Goal: Task Accomplishment & Management: Use online tool/utility

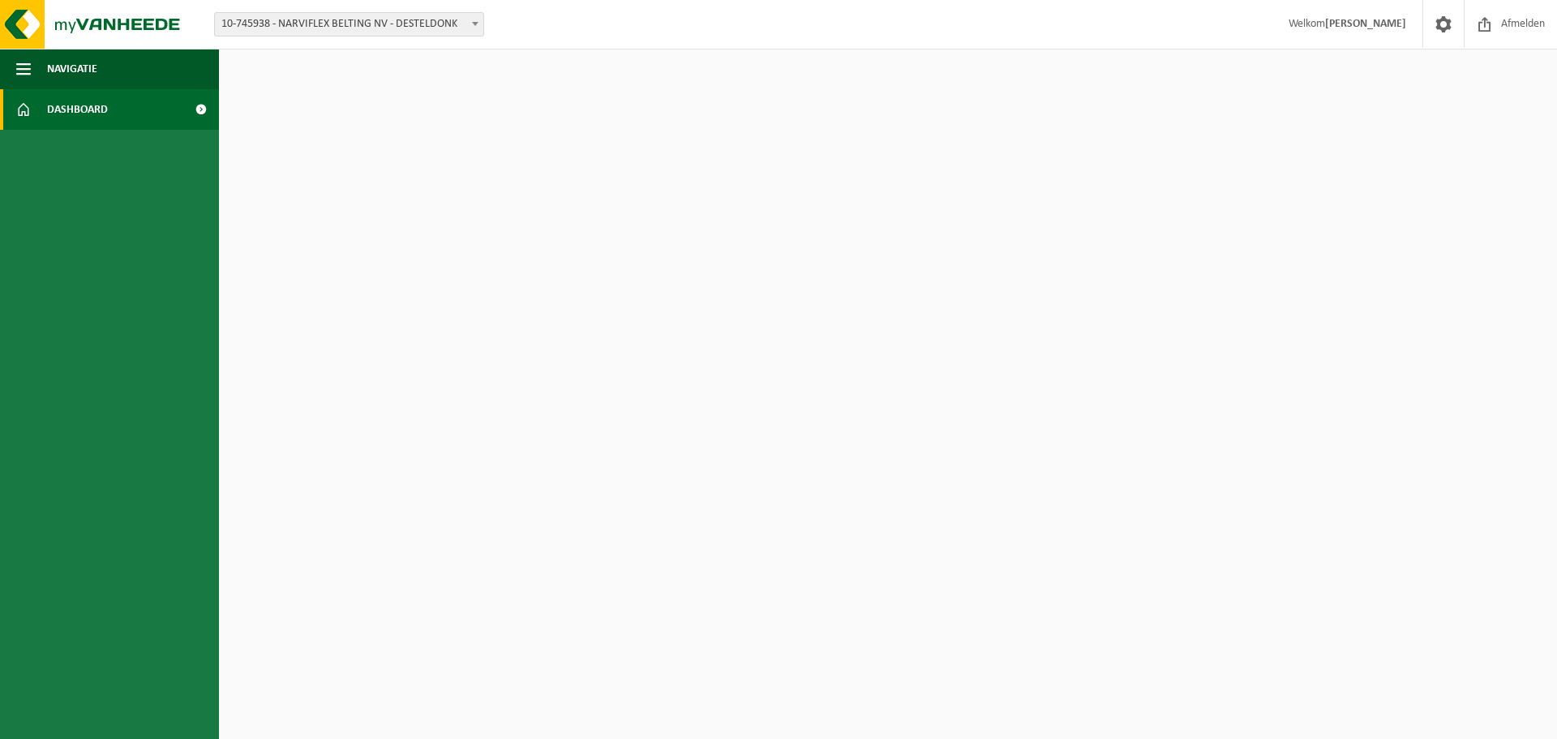
click at [38, 111] on link "Dashboard" at bounding box center [109, 109] width 219 height 41
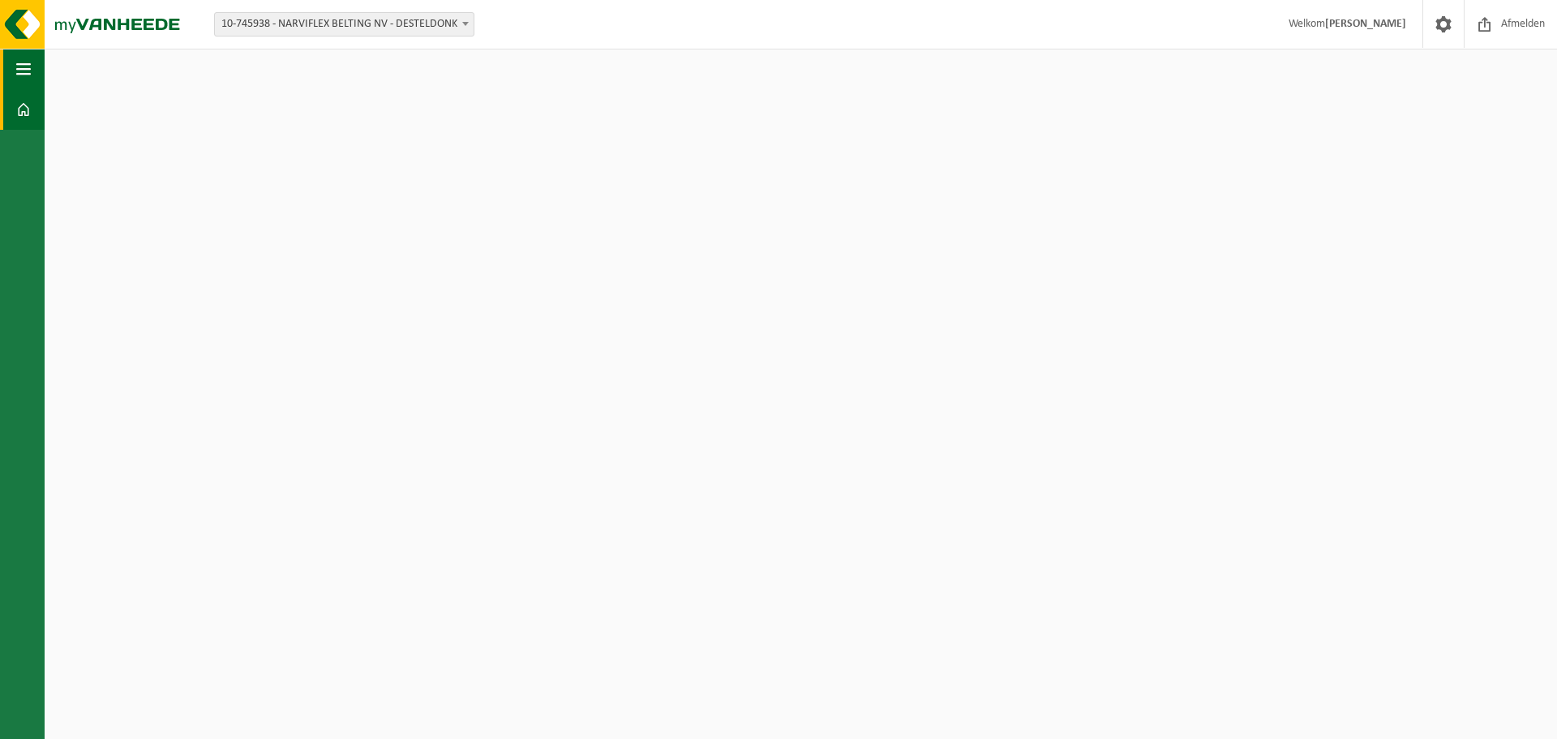
click at [13, 66] on button "Navigatie" at bounding box center [22, 69] width 45 height 41
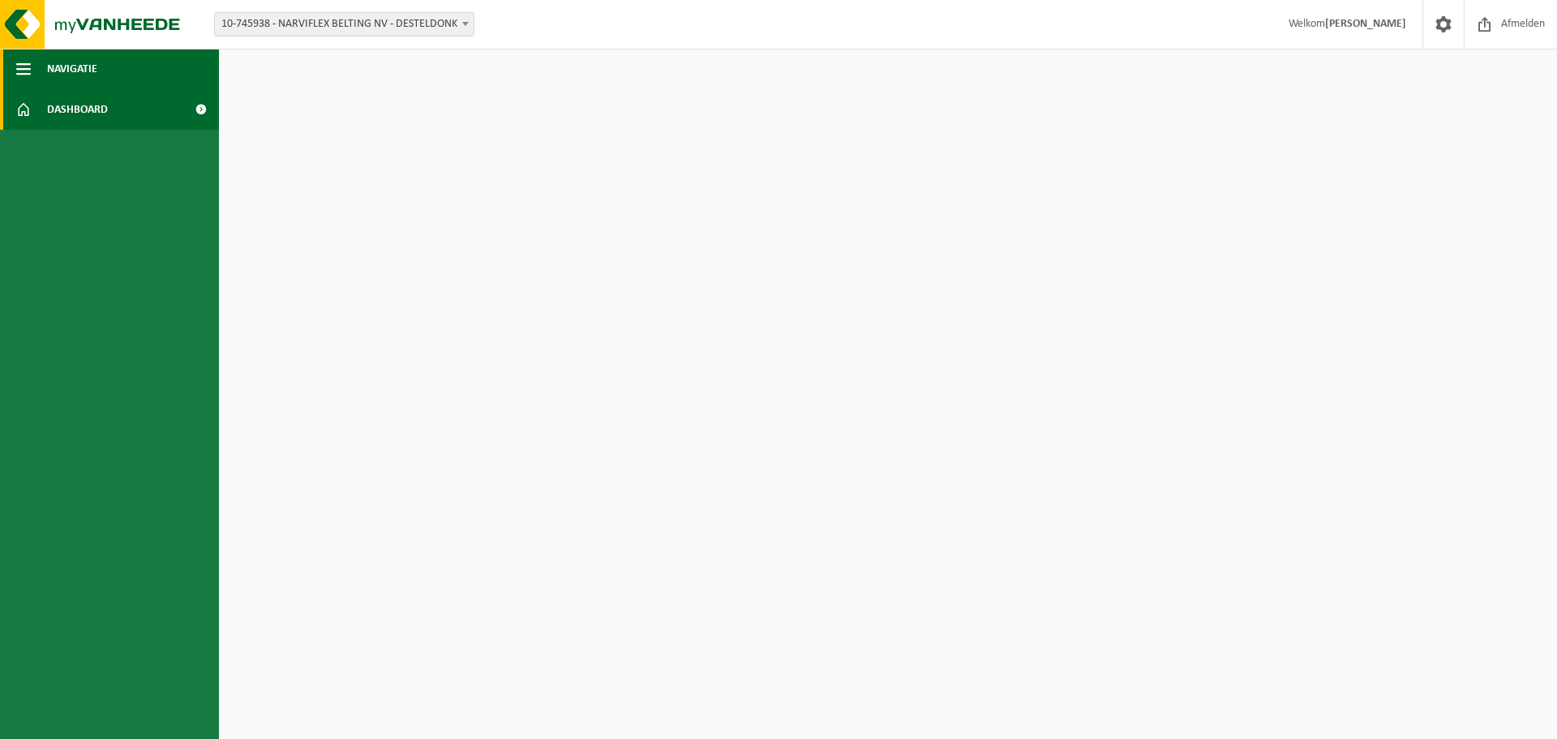
click at [90, 70] on span "Navigatie" at bounding box center [72, 69] width 50 height 41
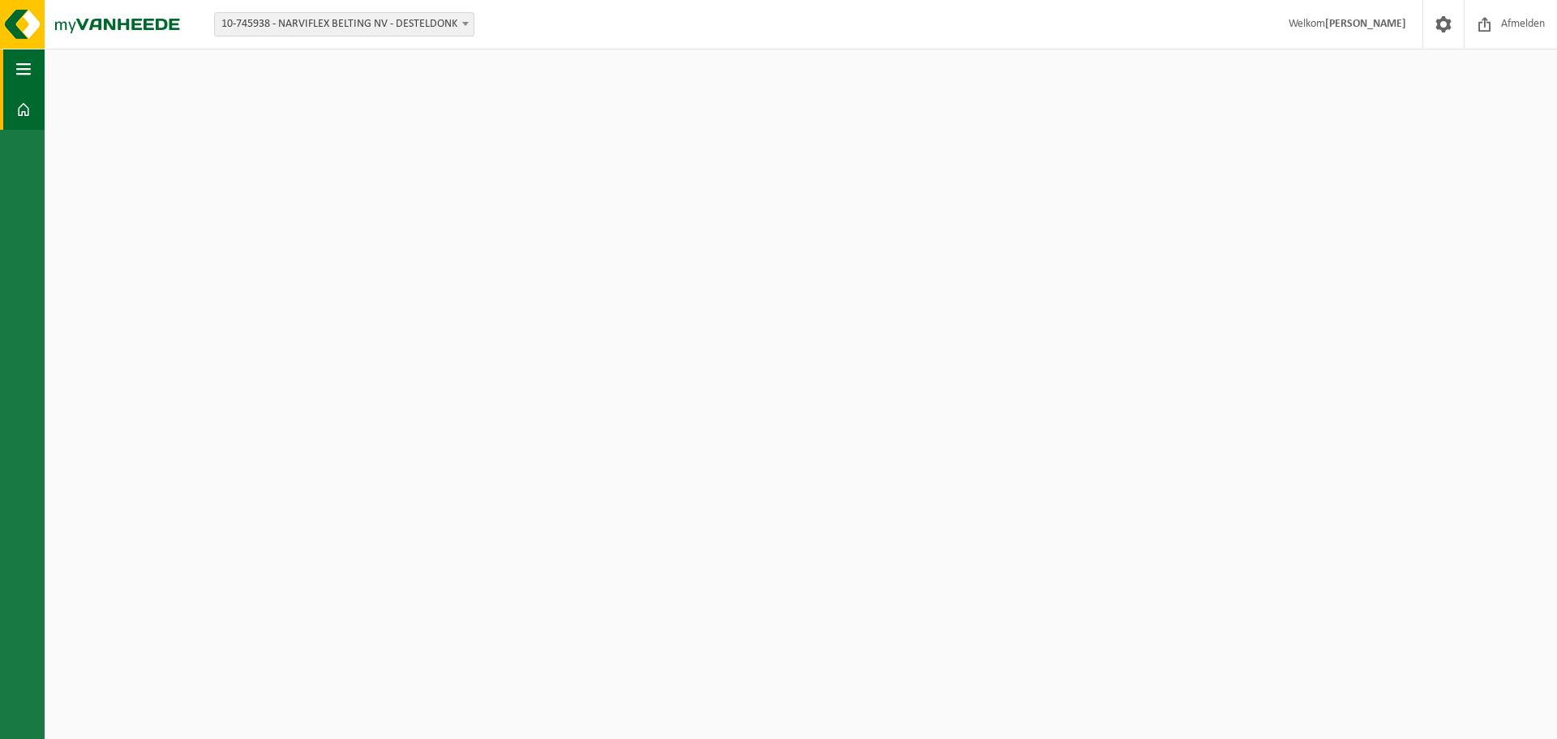
click at [20, 74] on span "button" at bounding box center [23, 69] width 15 height 41
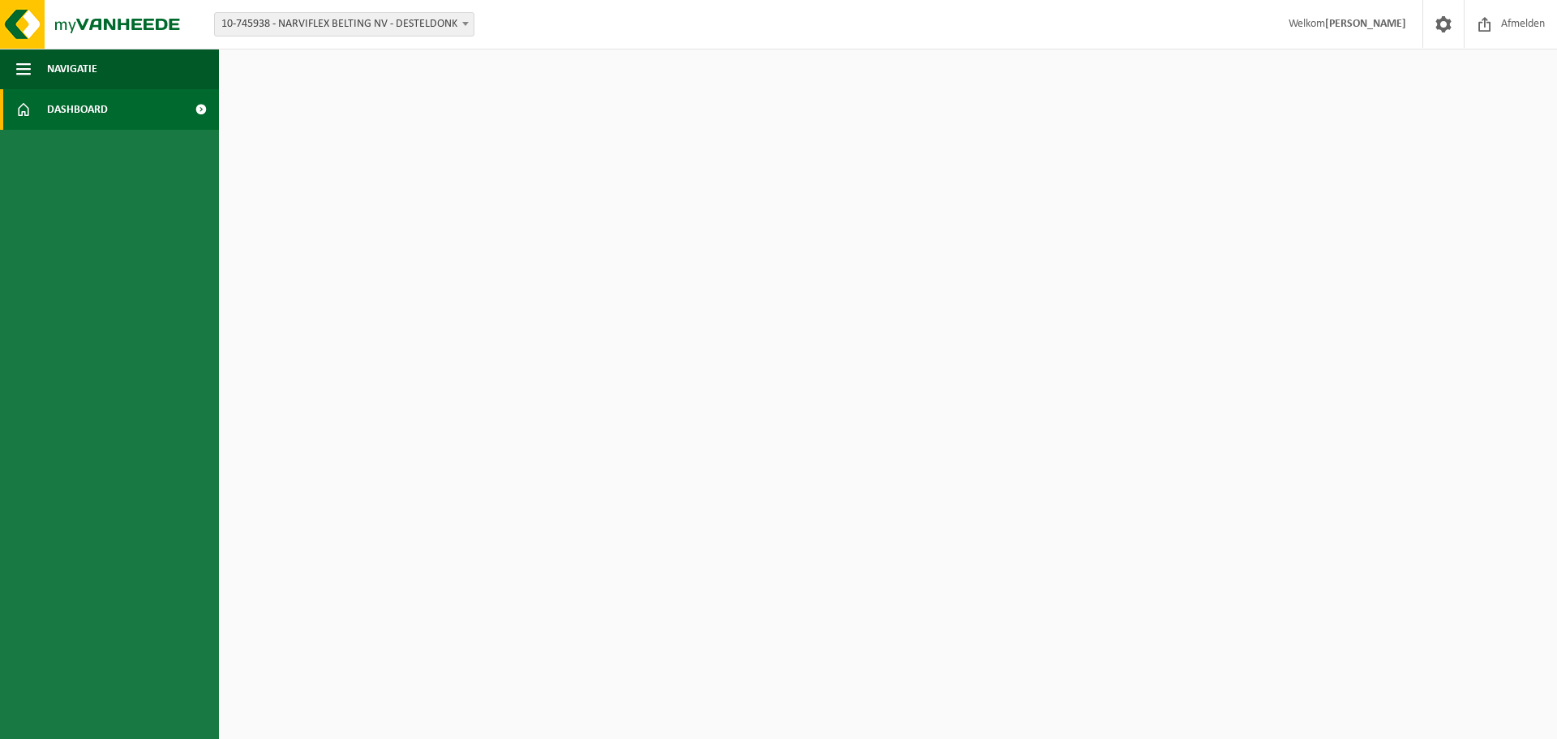
click at [30, 106] on span at bounding box center [23, 109] width 15 height 41
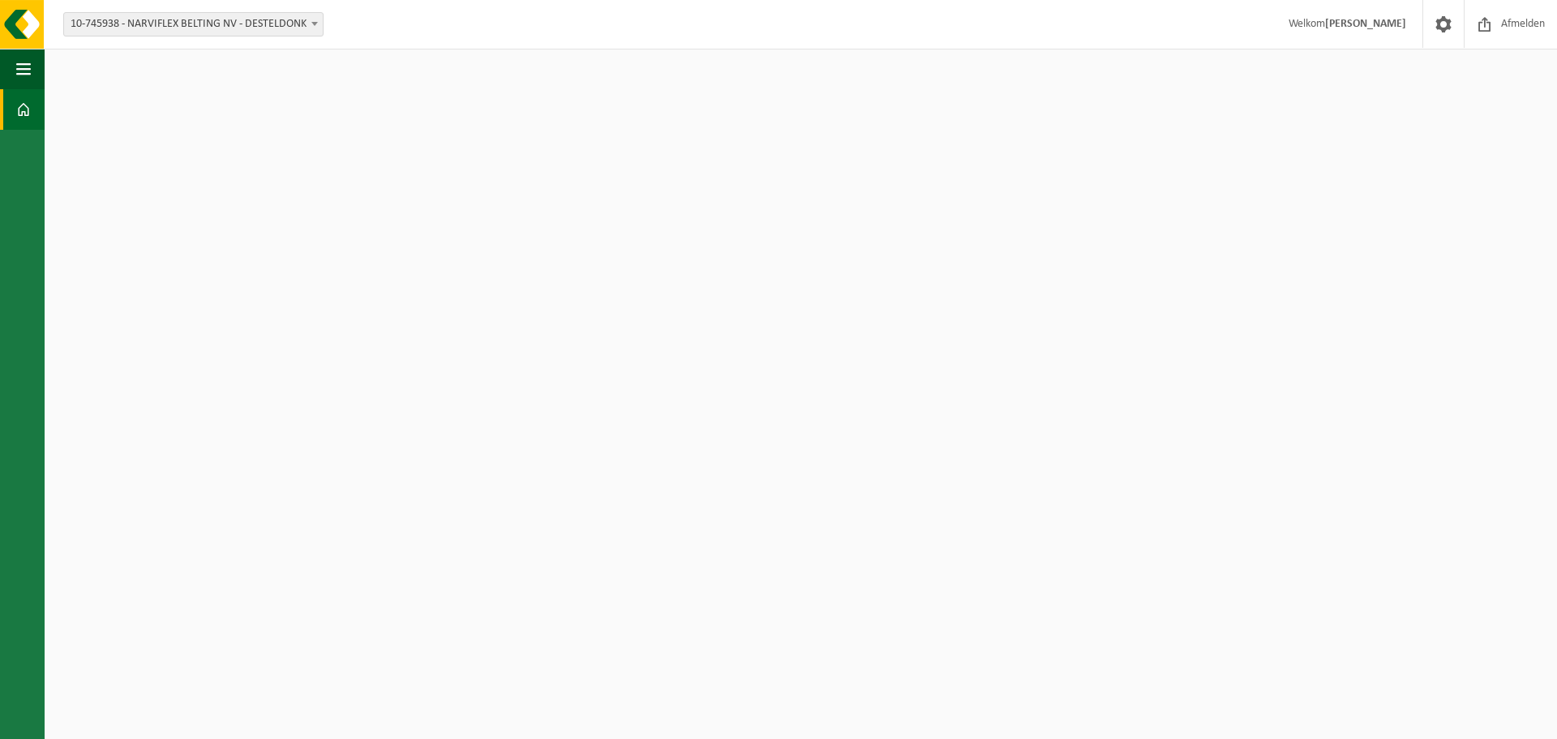
click at [29, 114] on span at bounding box center [23, 109] width 15 height 41
click at [28, 120] on span at bounding box center [23, 109] width 15 height 41
click at [0, 107] on link "Dashboard" at bounding box center [22, 109] width 45 height 41
click at [32, 73] on button "Navigatie" at bounding box center [22, 69] width 45 height 41
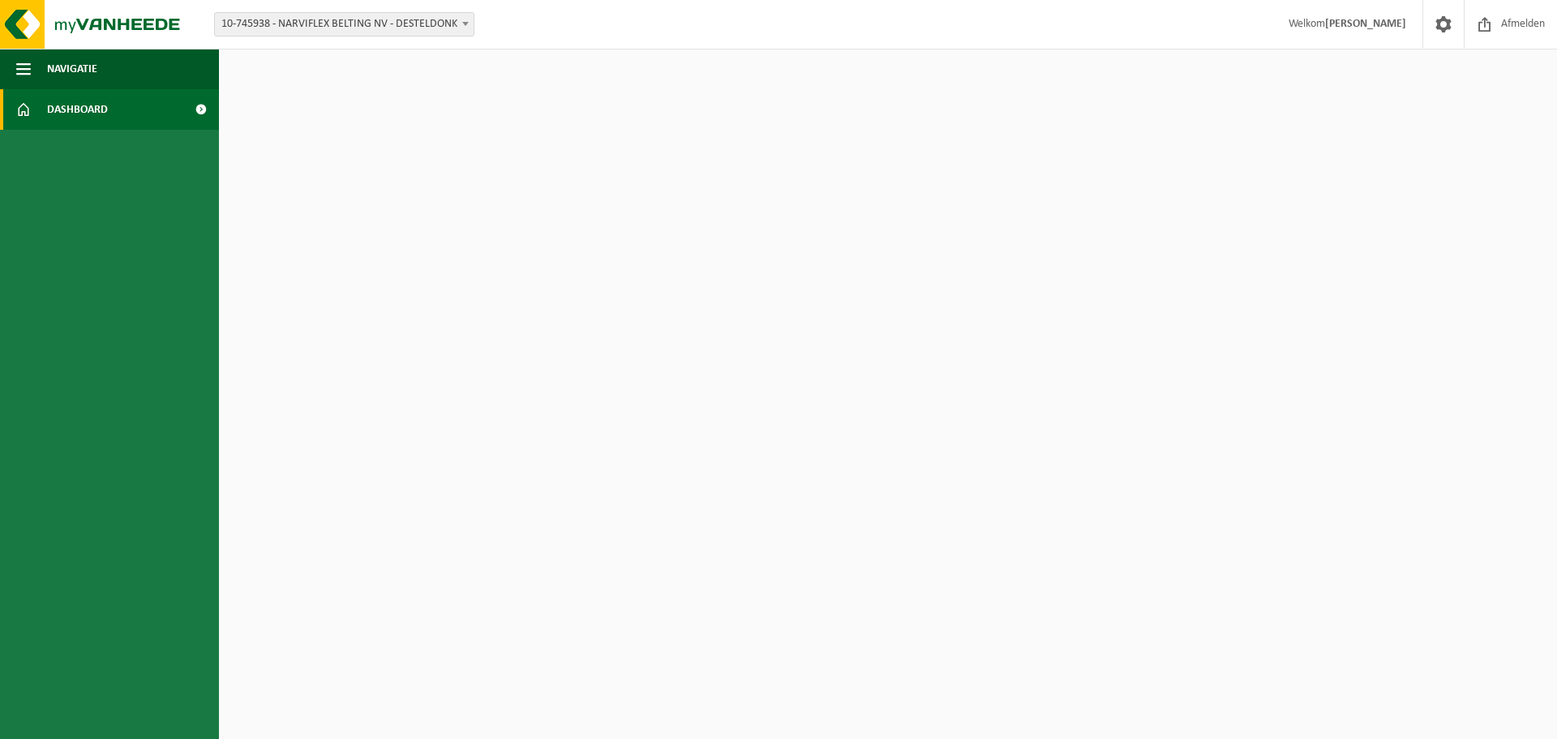
click at [199, 114] on span at bounding box center [200, 109] width 36 height 41
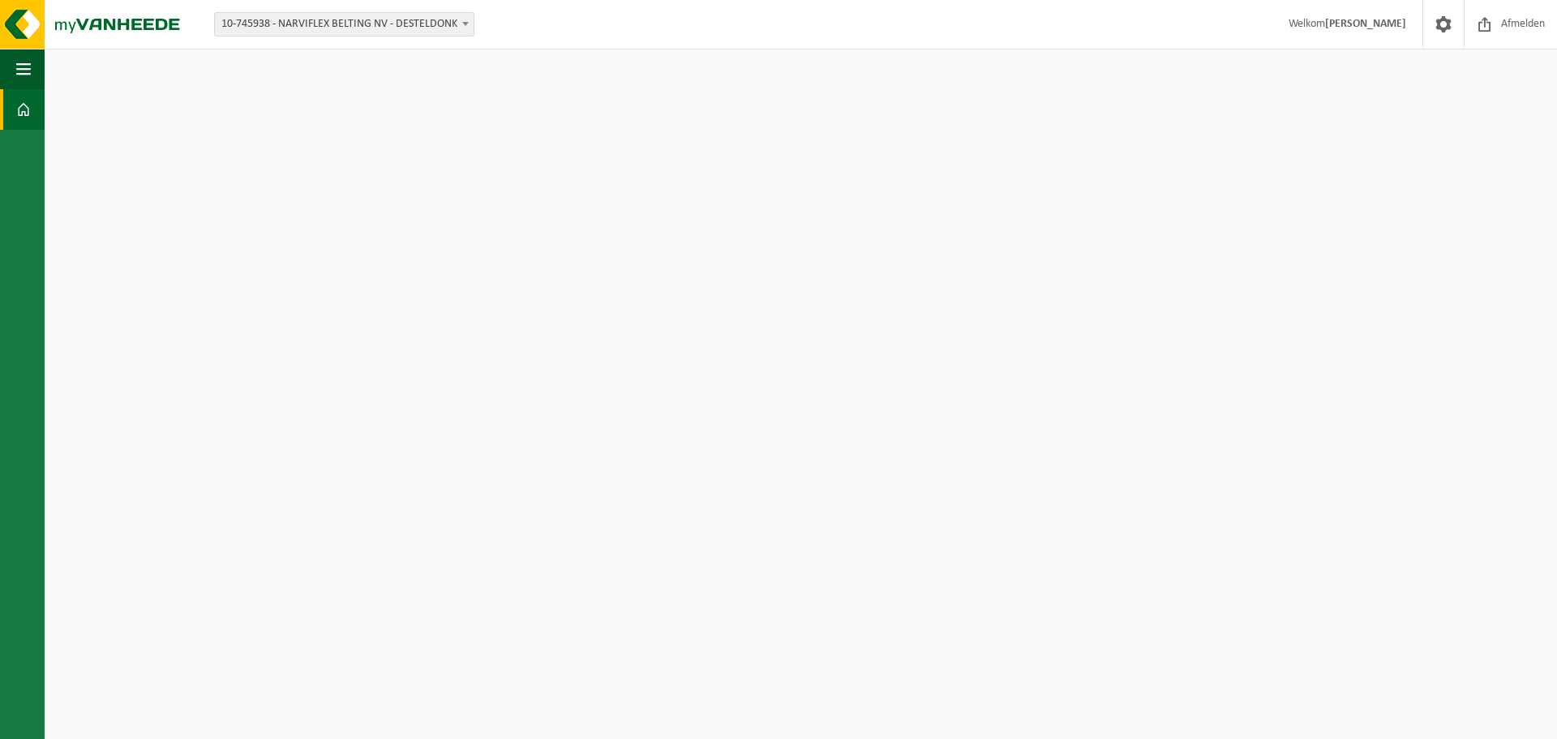
click at [28, 115] on span at bounding box center [23, 109] width 15 height 41
click at [20, 49] on span "button" at bounding box center [23, 69] width 15 height 41
click at [1503, 25] on span "Afmelden" at bounding box center [1523, 24] width 52 height 48
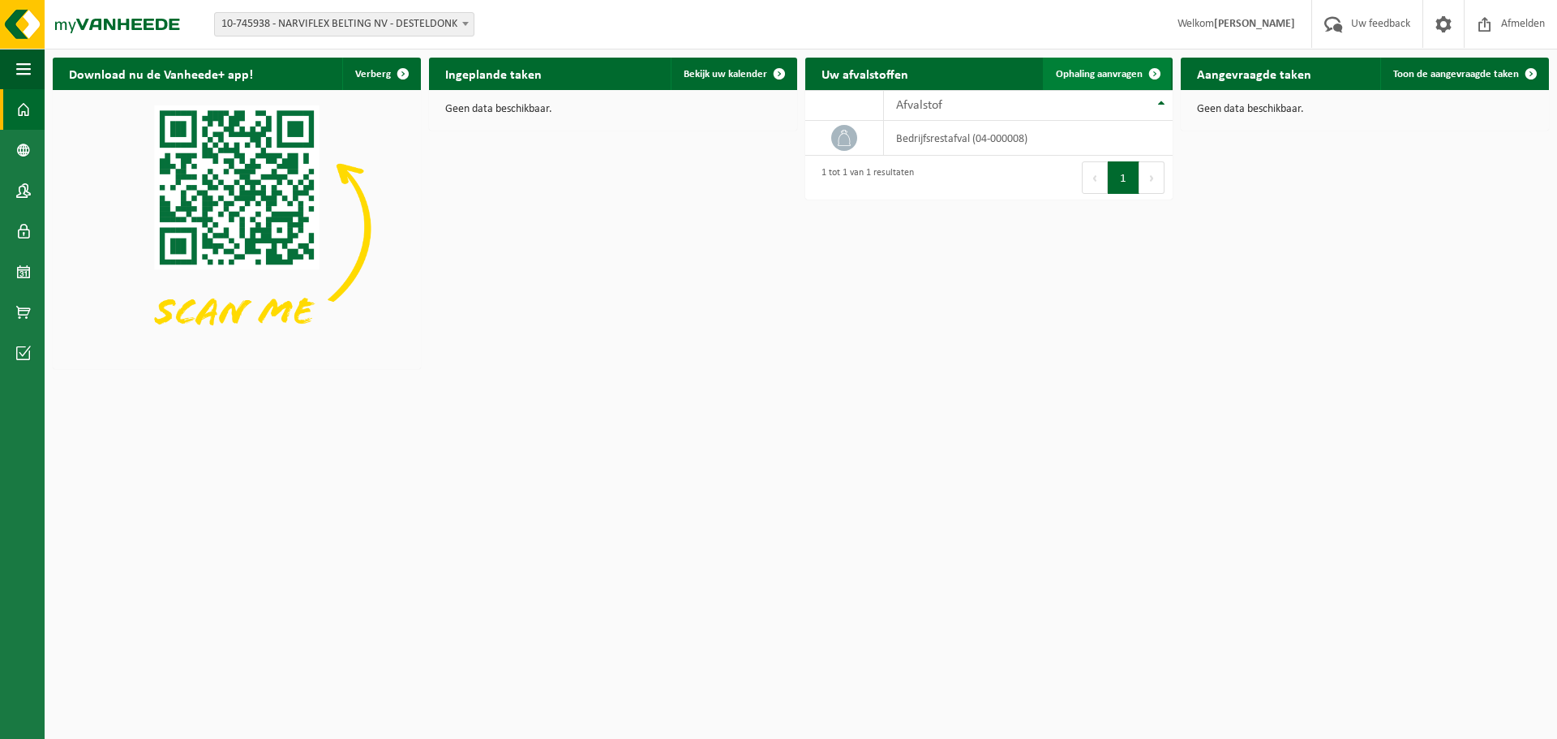
click at [1131, 82] on link "Ophaling aanvragen" at bounding box center [1107, 74] width 128 height 32
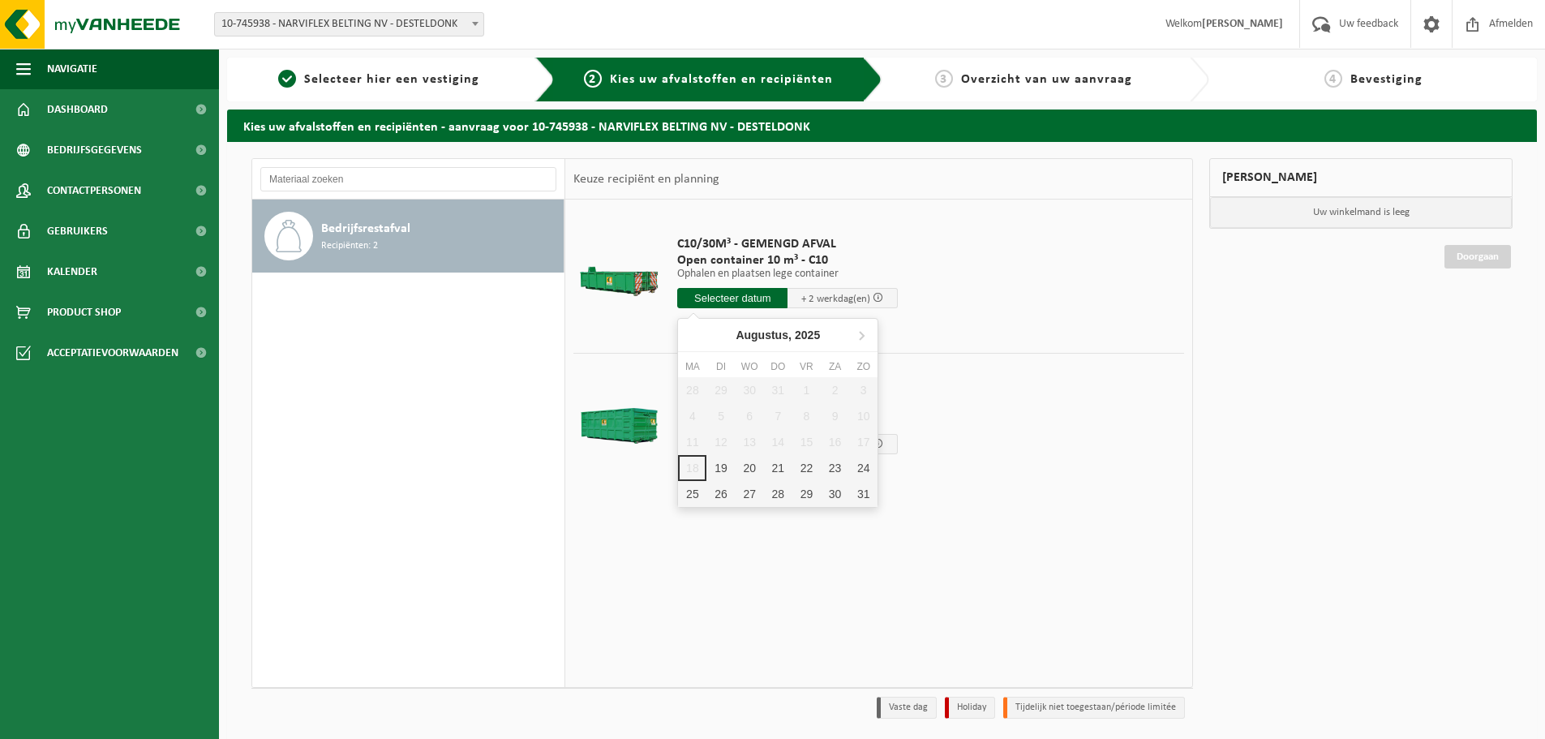
click at [719, 302] on input "text" at bounding box center [732, 298] width 110 height 20
click at [753, 470] on div "20" at bounding box center [749, 468] width 28 height 26
type input "Van 2025-08-20"
type input "2025-08-20"
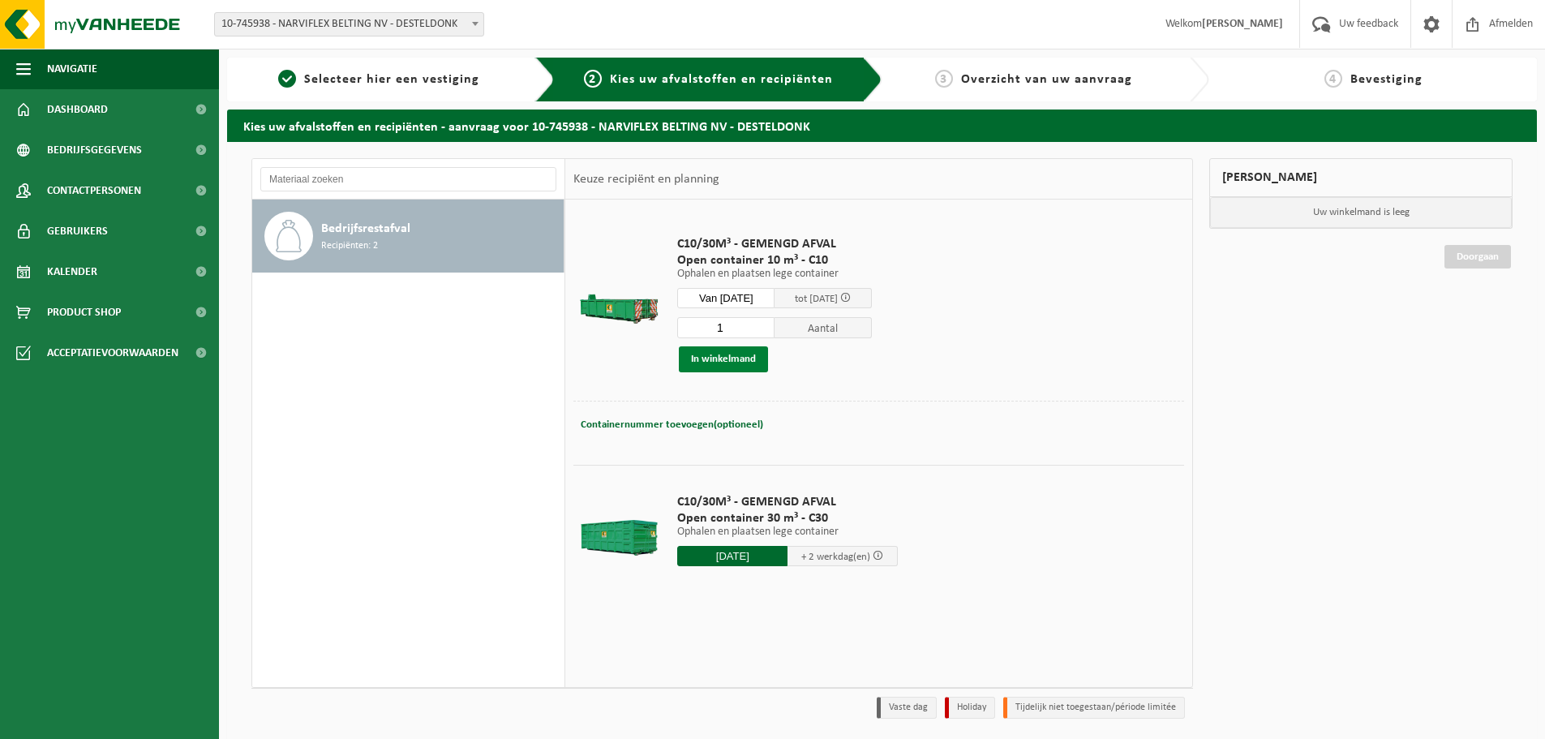
click at [733, 365] on button "In winkelmand" at bounding box center [723, 359] width 89 height 26
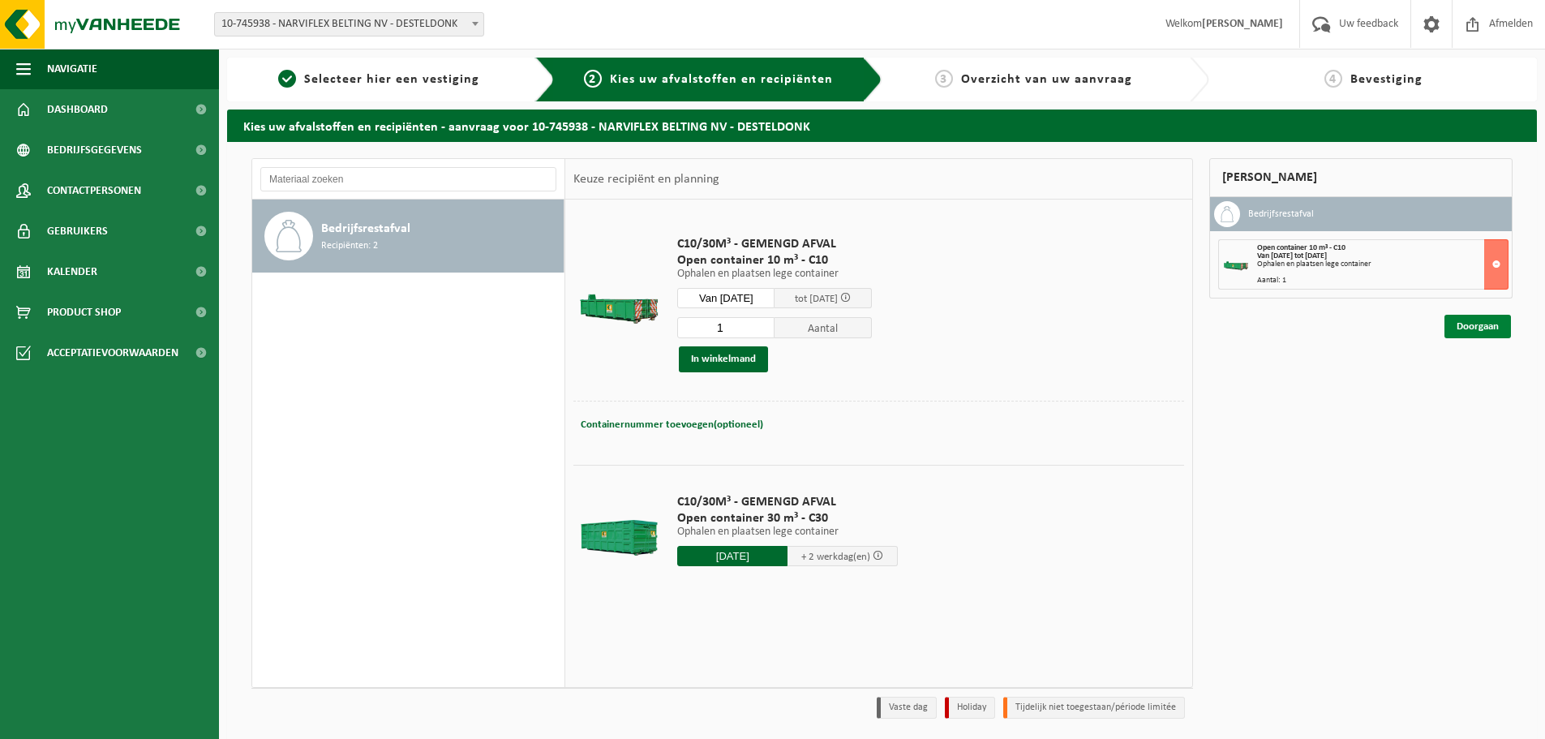
click at [1492, 332] on link "Doorgaan" at bounding box center [1477, 327] width 66 height 24
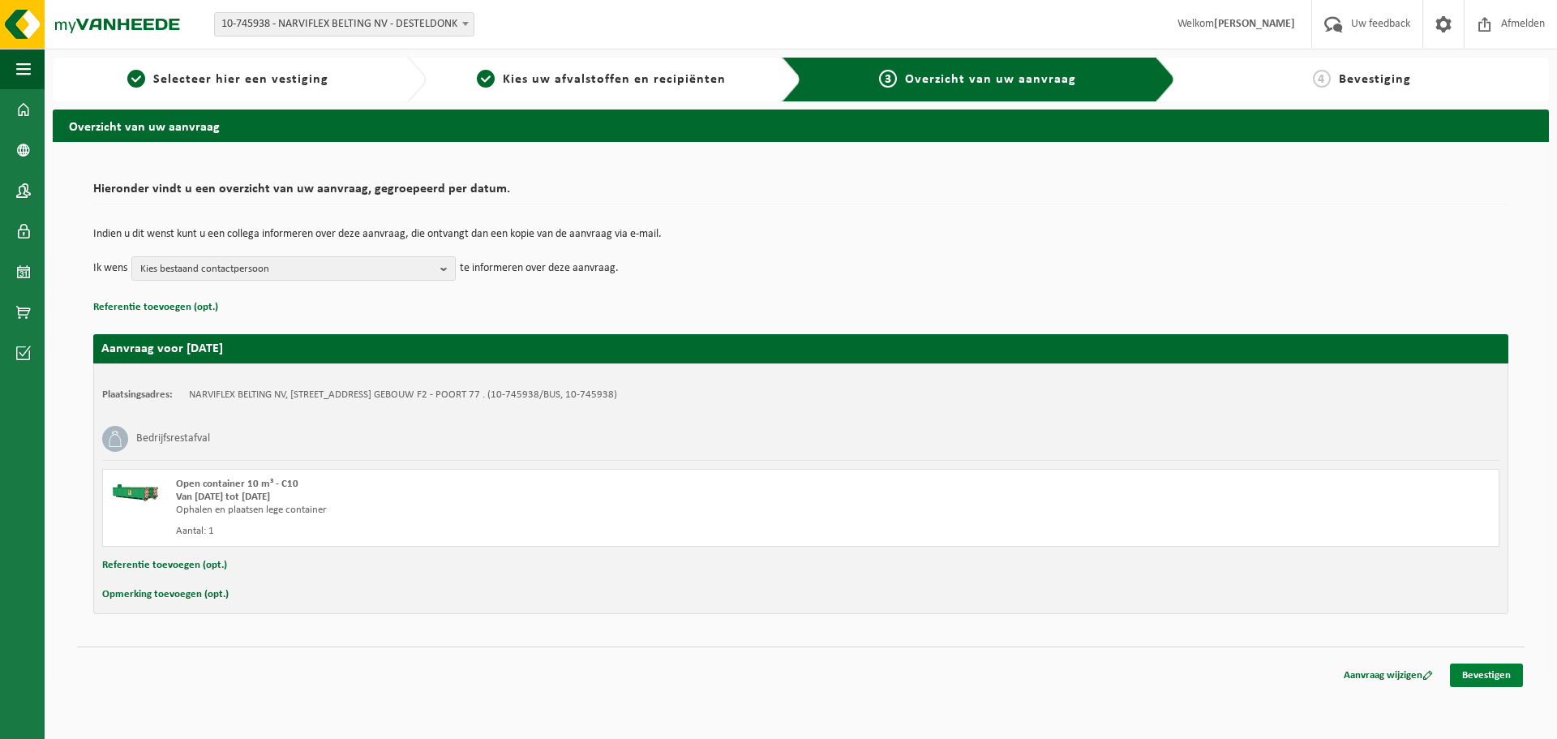
click at [1467, 671] on link "Bevestigen" at bounding box center [1486, 675] width 73 height 24
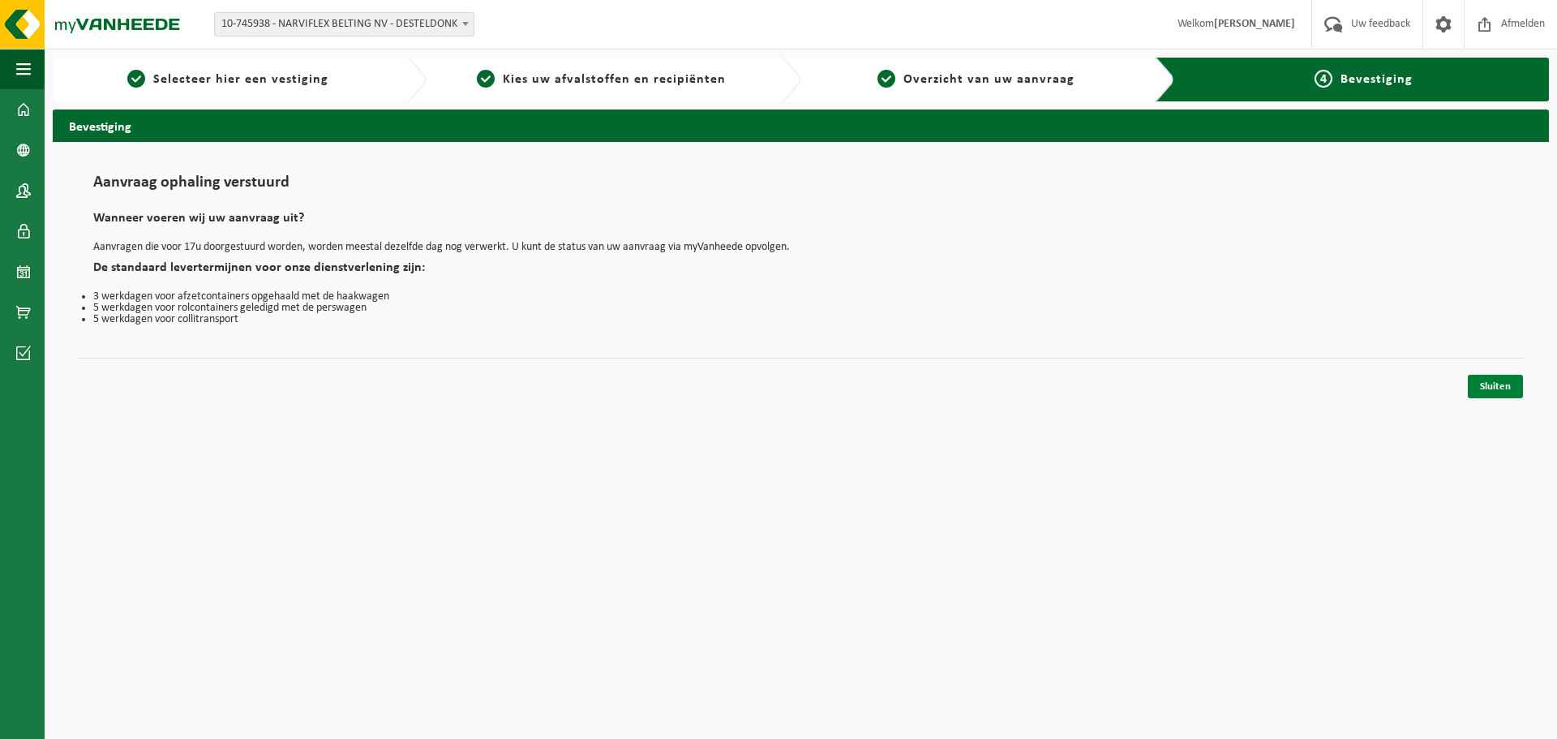
click at [1487, 393] on link "Sluiten" at bounding box center [1495, 387] width 55 height 24
